Goal: Task Accomplishment & Management: Complete application form

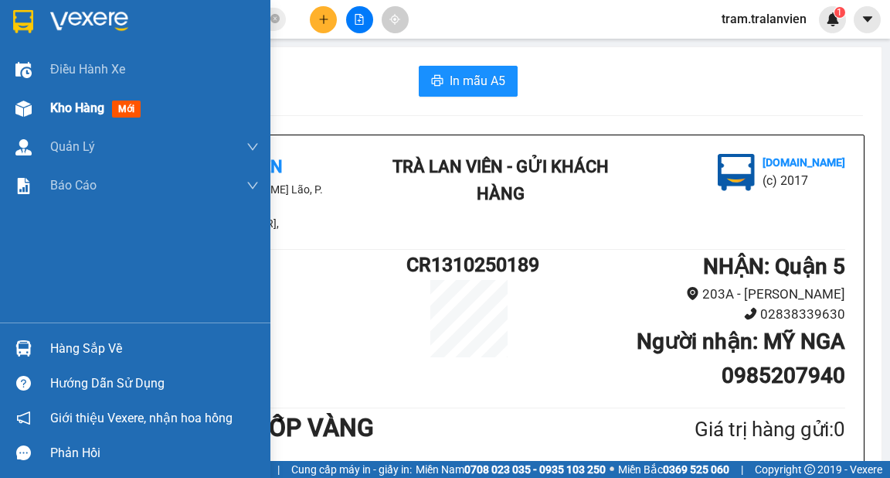
click at [55, 112] on span "Kho hàng" at bounding box center [77, 107] width 54 height 15
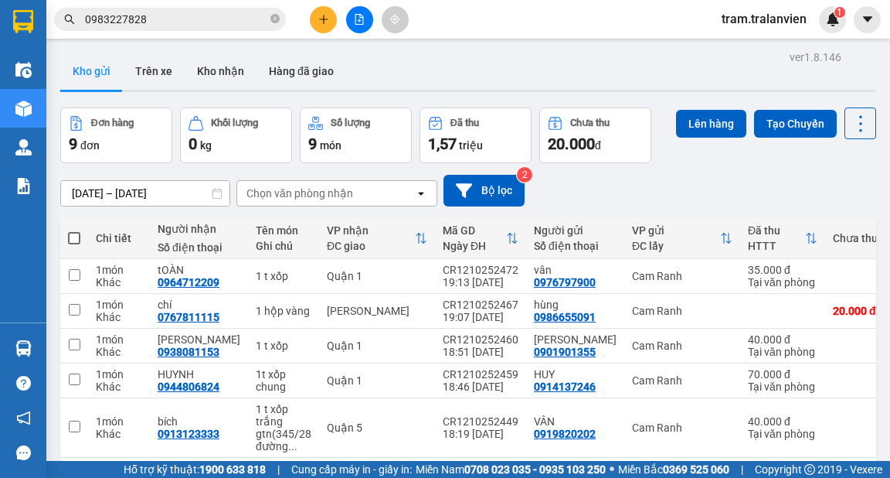
click at [112, 199] on div "ver 1.8.146 Kho gửi Trên xe Kho nhận Hàng đã giao Đơn hàng 9 đơn Khối lượng 0 k…" at bounding box center [468, 380] width 828 height 668
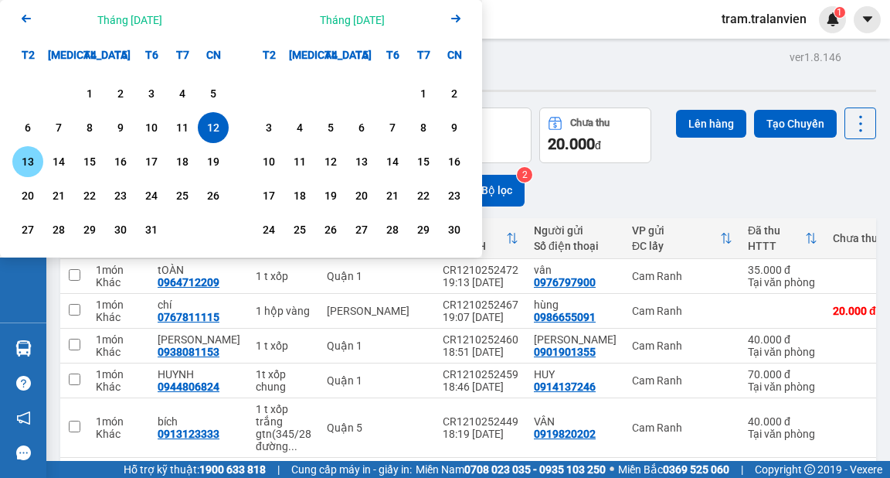
click at [28, 165] on div "13" at bounding box center [28, 161] width 22 height 19
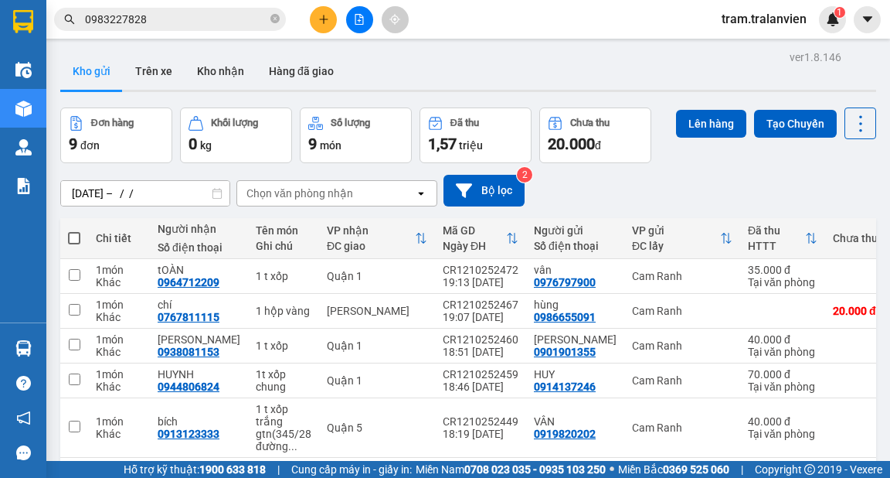
drag, startPoint x: 625, startPoint y: 83, endPoint x: 181, endPoint y: 148, distance: 448.9
click at [618, 83] on div "Kho gửi Trên xe Kho nhận Hàng đã giao" at bounding box center [468, 73] width 816 height 41
click at [158, 189] on div "ver 1.8.146 Kho gửi Trên xe Kho nhận Hàng đã giao Đơn hàng 9 đơn Khối lượng 0 k…" at bounding box center [468, 380] width 828 height 668
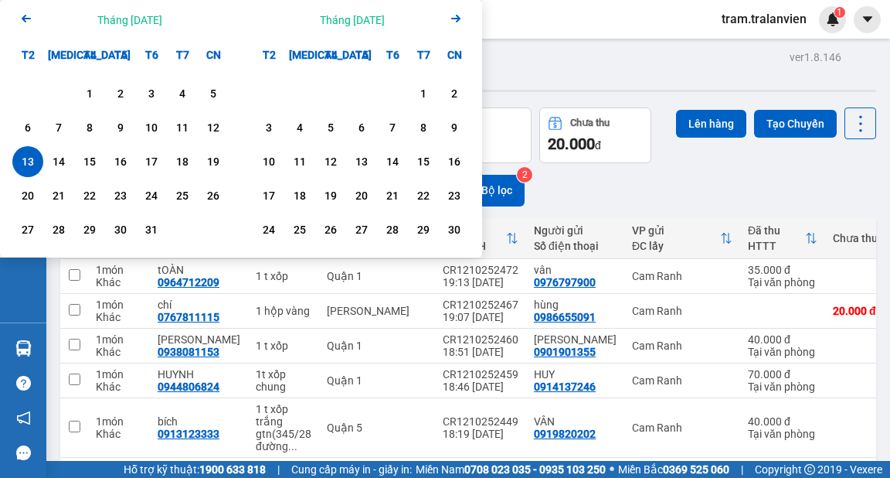
click at [28, 155] on div "13" at bounding box center [28, 161] width 22 height 19
type input "[DATE] – [DATE]"
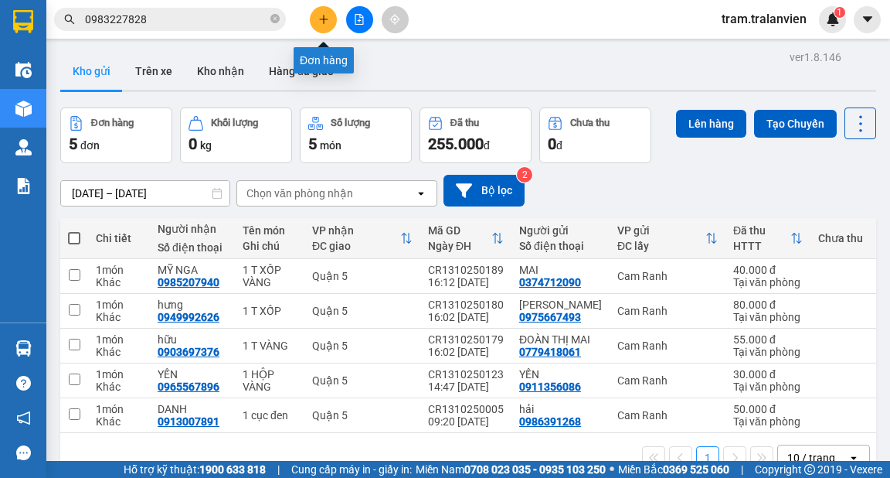
click at [322, 15] on icon "plus" at bounding box center [323, 19] width 11 height 11
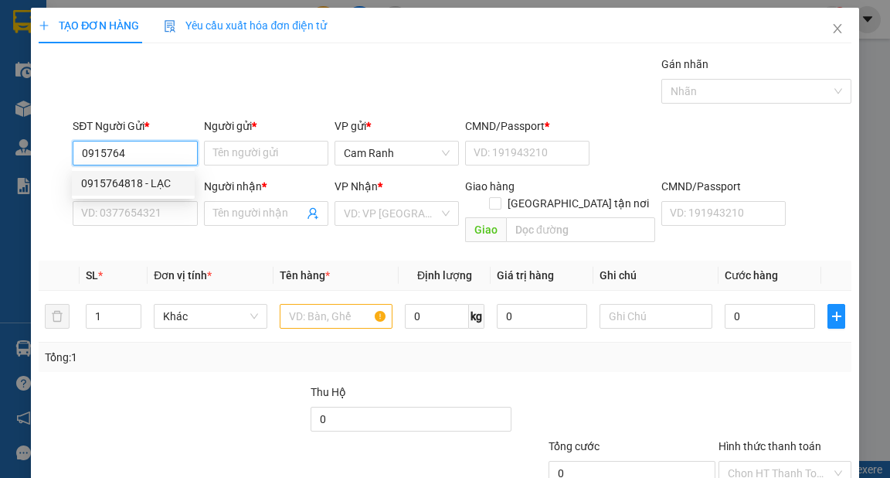
click at [160, 188] on div "0915764818 - LẠC" at bounding box center [133, 183] width 104 height 17
type input "0915764818"
type input "LẠC"
type input "1"
type input "0933070649"
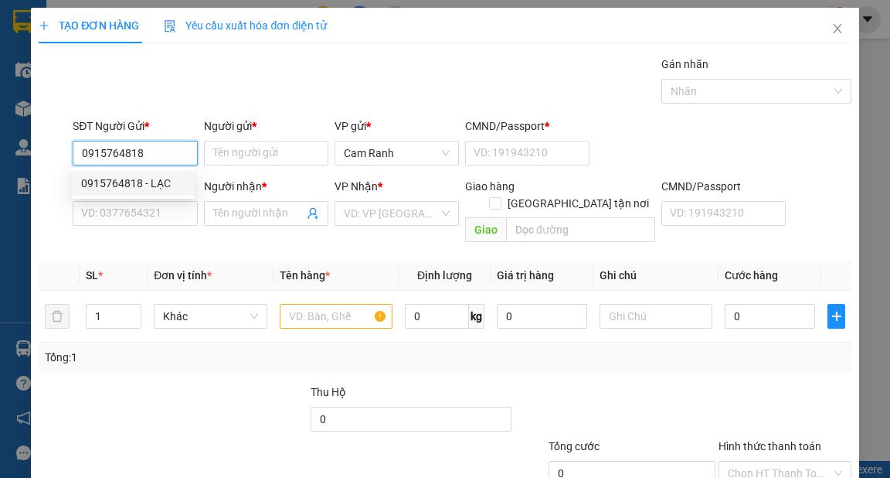
type input "THỊNH"
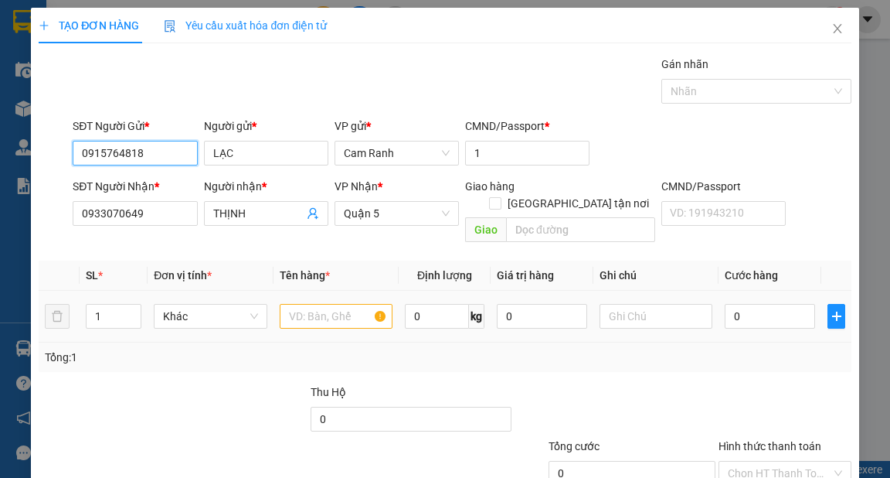
type input "0915764818"
click at [291, 306] on input "text" at bounding box center [337, 316] width 114 height 25
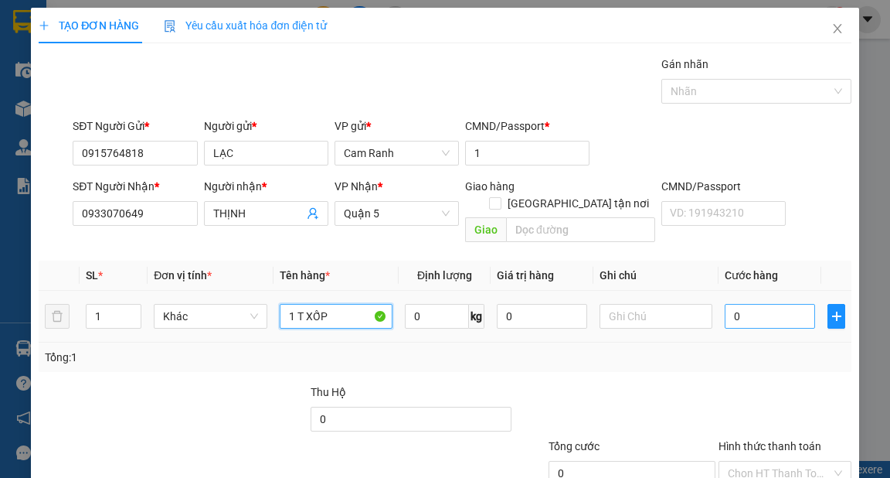
type input "1 T XỐP"
click at [763, 304] on input "0" at bounding box center [770, 316] width 90 height 25
type input "4"
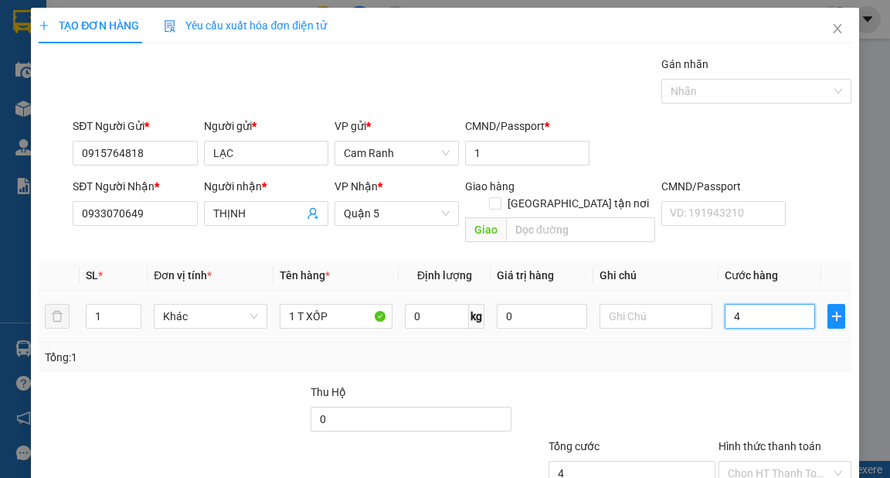
type input "40"
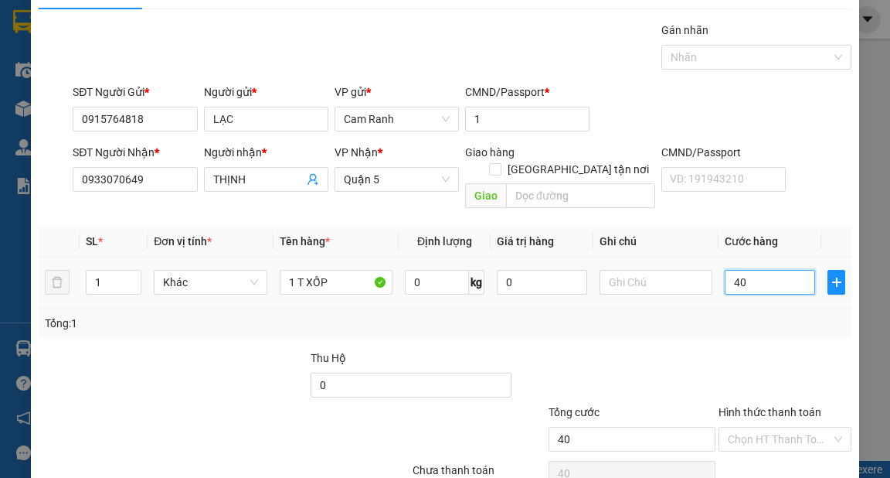
scroll to position [93, 0]
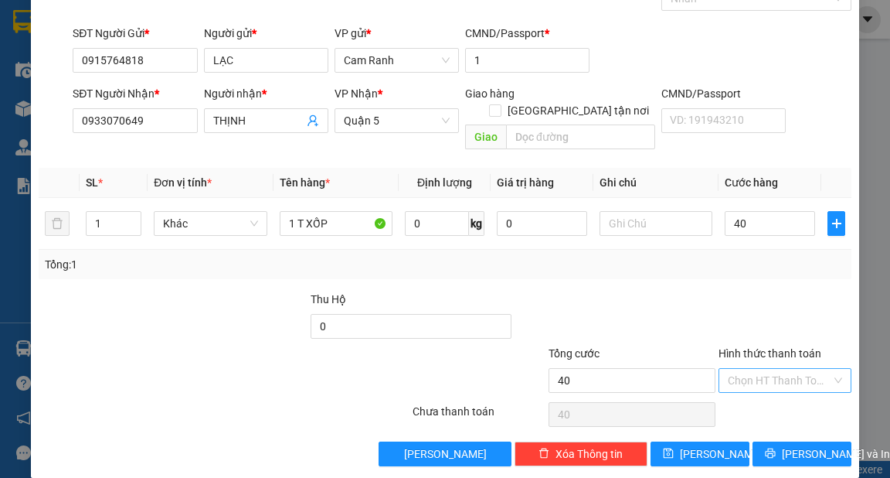
type input "40.000"
click at [751, 369] on input "Hình thức thanh toán" at bounding box center [780, 380] width 104 height 23
click at [757, 384] on div "Tại văn phòng" at bounding box center [776, 392] width 113 height 17
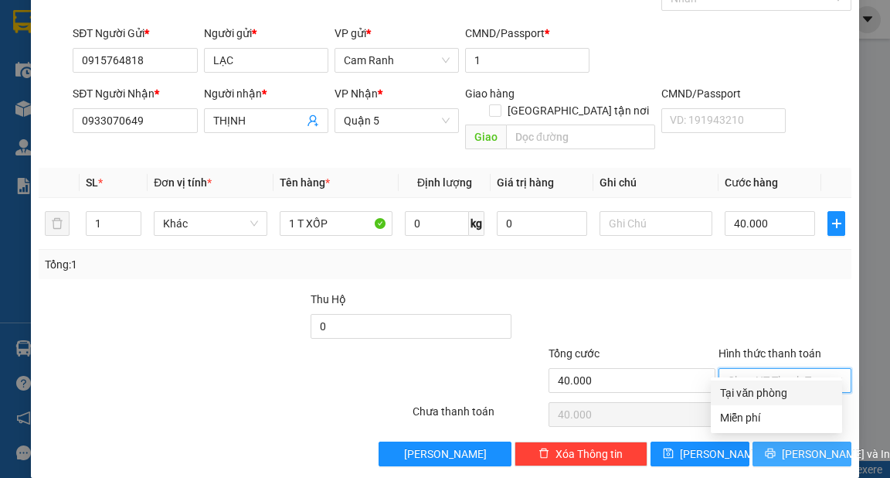
type input "0"
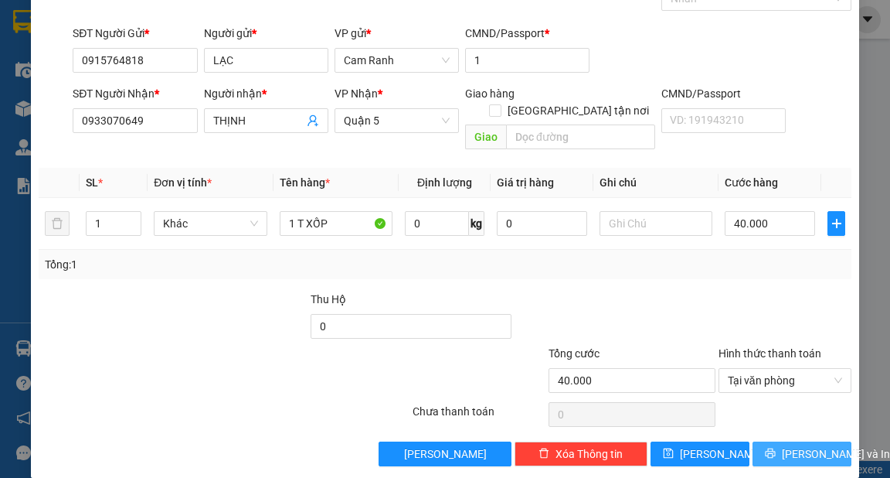
click at [801, 445] on span "[PERSON_NAME] và In" at bounding box center [836, 453] width 108 height 17
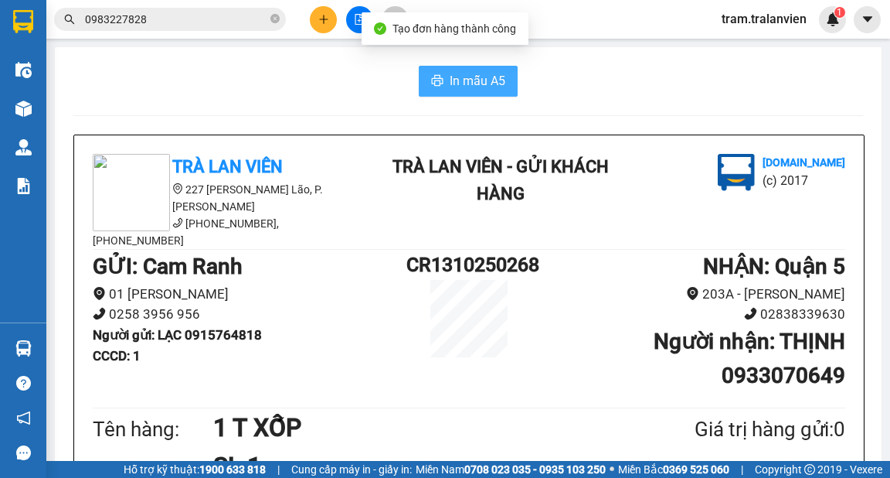
click at [467, 93] on button "In mẫu A5" at bounding box center [468, 81] width 99 height 31
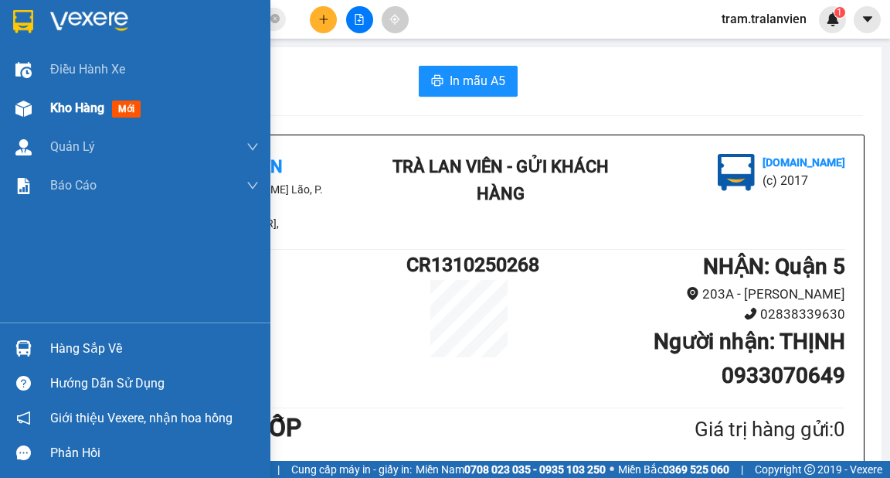
click at [66, 104] on span "Kho hàng" at bounding box center [77, 107] width 54 height 15
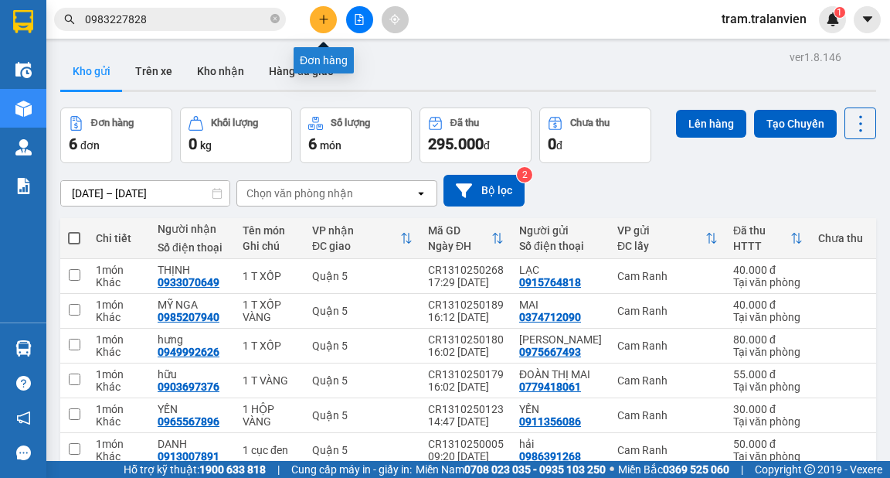
click at [320, 23] on icon "plus" at bounding box center [323, 19] width 11 height 11
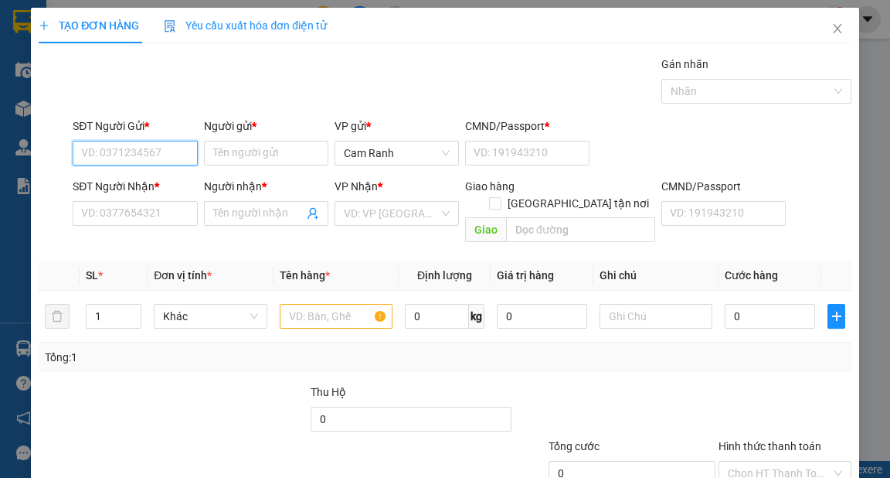
click at [142, 161] on input "SĐT Người Gửi *" at bounding box center [135, 153] width 124 height 25
type input "0986413787"
click at [141, 176] on div "0986413787 - LIÊN" at bounding box center [133, 183] width 104 height 17
type input "LIÊN"
type input "0909040376"
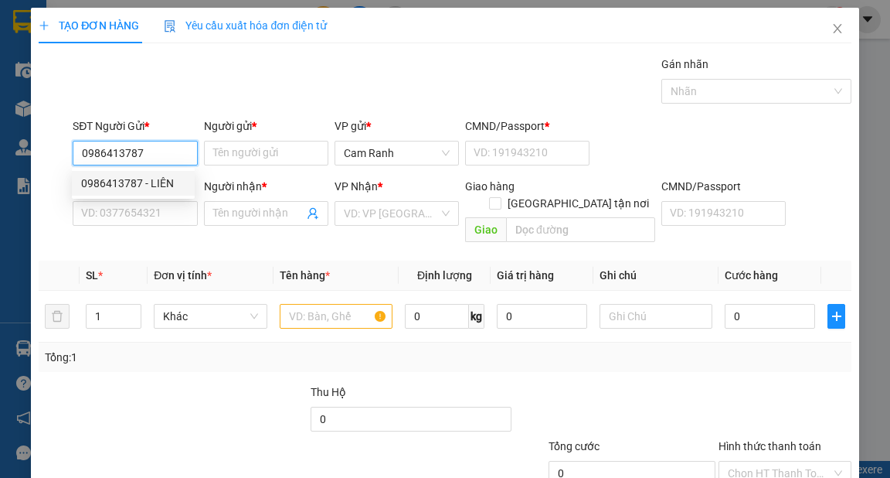
type input "LOAN"
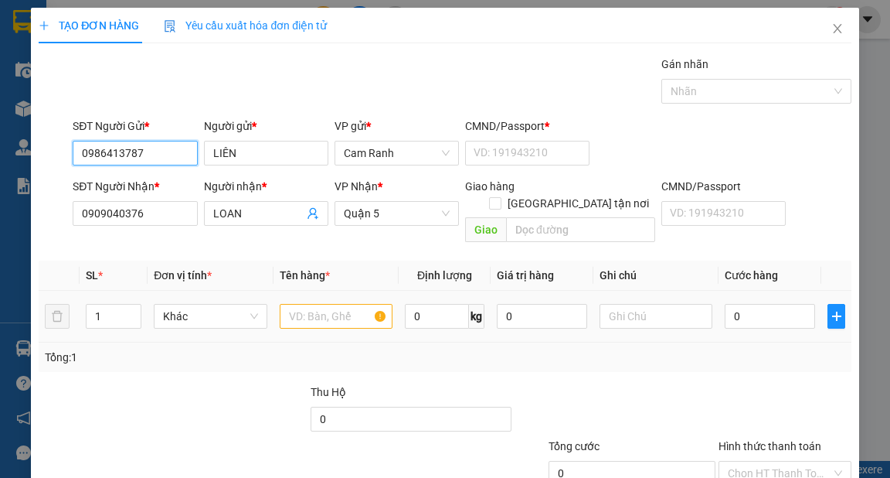
type input "0986413787"
click at [296, 304] on input "text" at bounding box center [337, 316] width 114 height 25
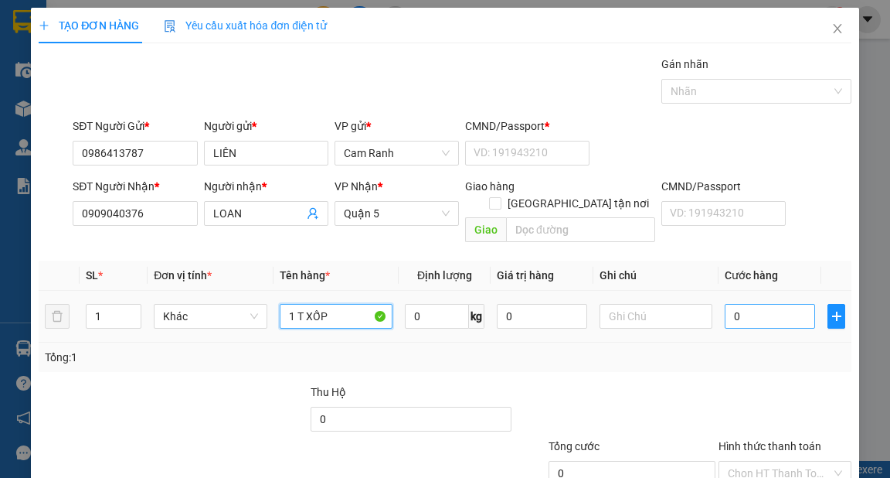
type input "1 T XỐP"
click at [760, 304] on input "0" at bounding box center [770, 316] width 90 height 25
type input "4"
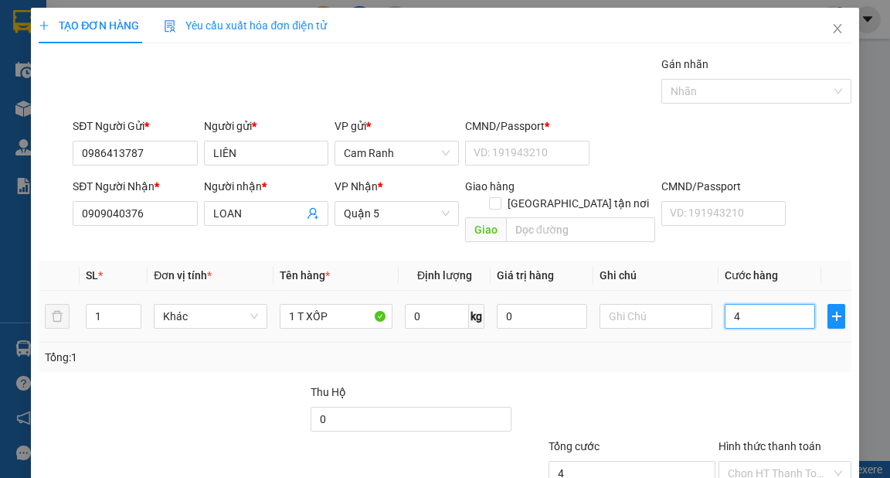
type input "40"
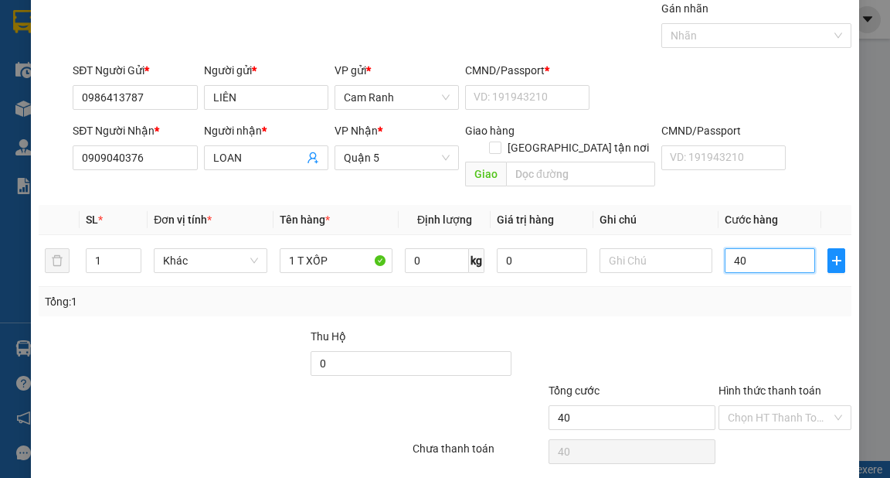
scroll to position [93, 0]
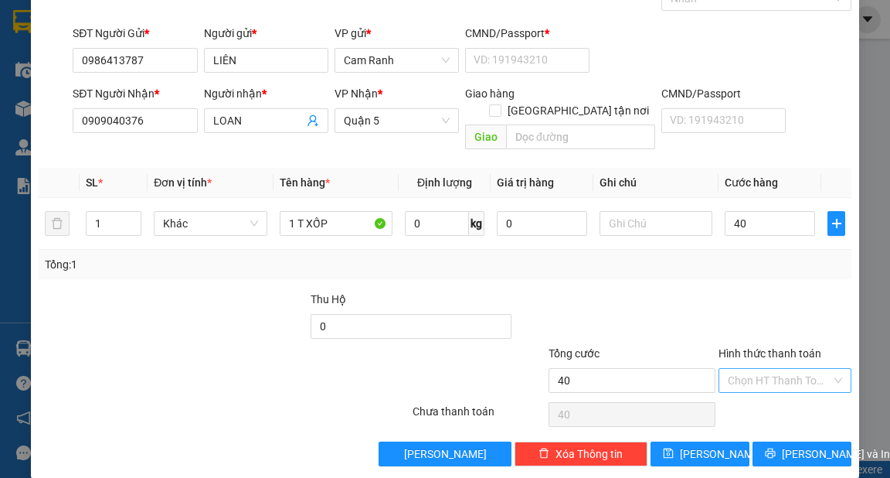
type input "40.000"
click at [771, 369] on input "Hình thức thanh toán" at bounding box center [780, 380] width 104 height 23
click at [779, 389] on div "Tại văn phòng" at bounding box center [776, 392] width 113 height 17
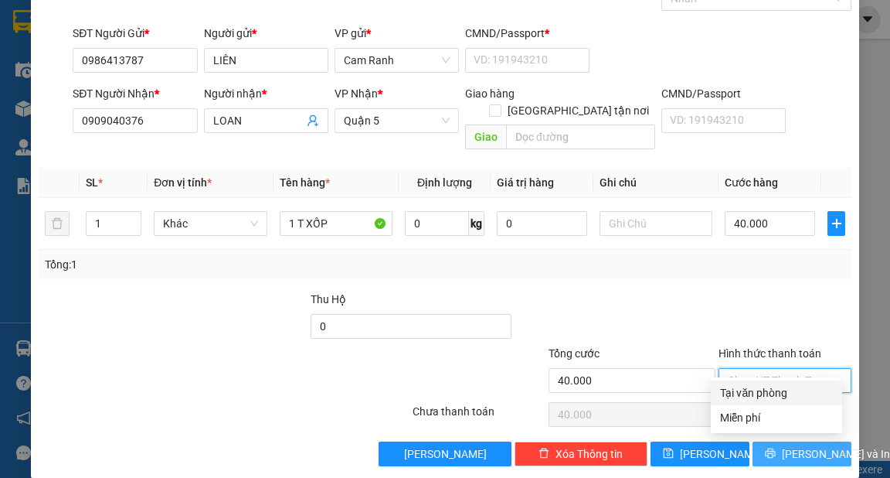
type input "0"
click at [788, 445] on span "[PERSON_NAME] và In" at bounding box center [836, 453] width 108 height 17
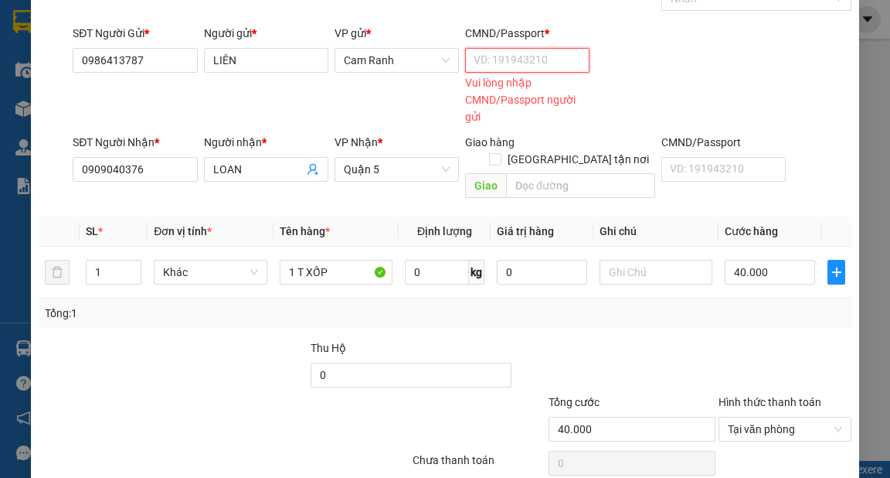
click at [510, 50] on input "CMND/Passport *" at bounding box center [527, 60] width 124 height 25
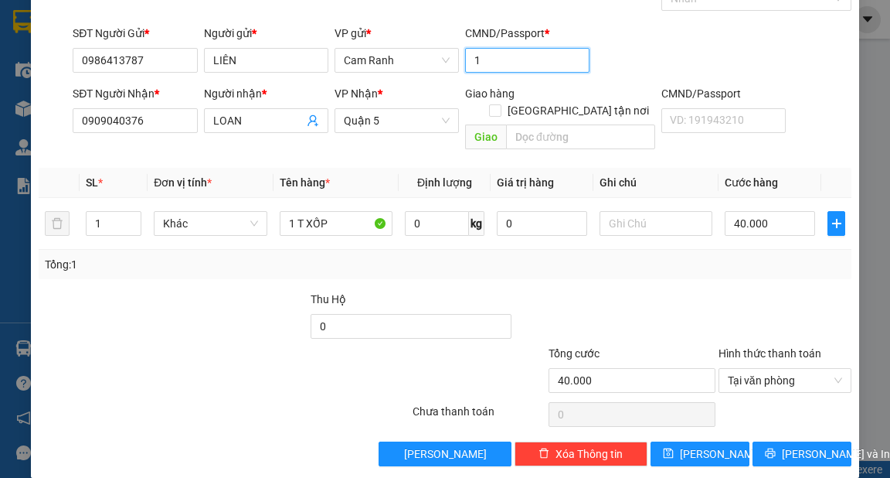
type input "1"
click at [780, 420] on div "Transit Pickup Surcharge Ids Transit Deliver Surcharge Ids Transit Deliver Surc…" at bounding box center [445, 214] width 812 height 503
click at [796, 445] on span "[PERSON_NAME] và In" at bounding box center [836, 453] width 108 height 17
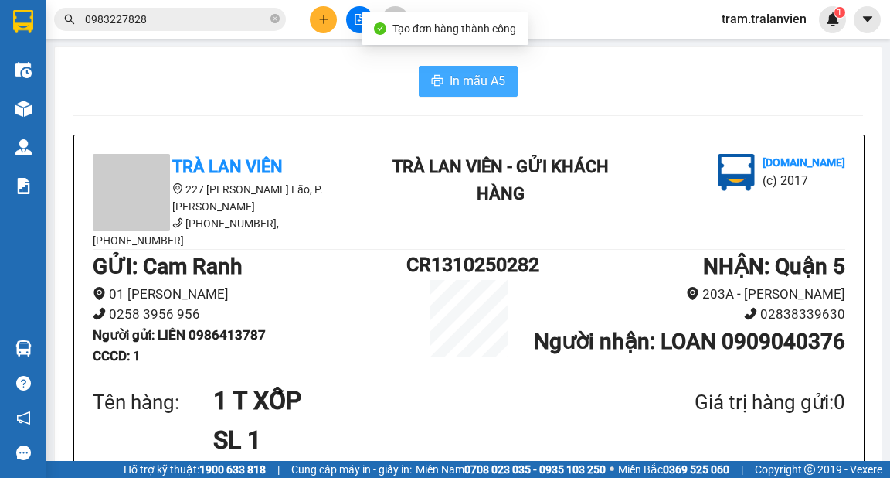
click at [491, 88] on span "In mẫu A5" at bounding box center [478, 80] width 56 height 19
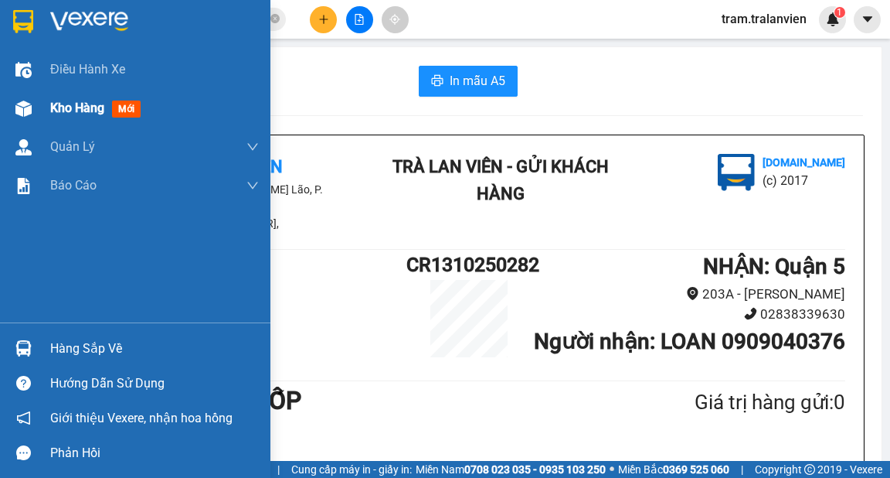
click at [83, 101] on span "Kho hàng" at bounding box center [77, 107] width 54 height 15
